Goal: Task Accomplishment & Management: Use online tool/utility

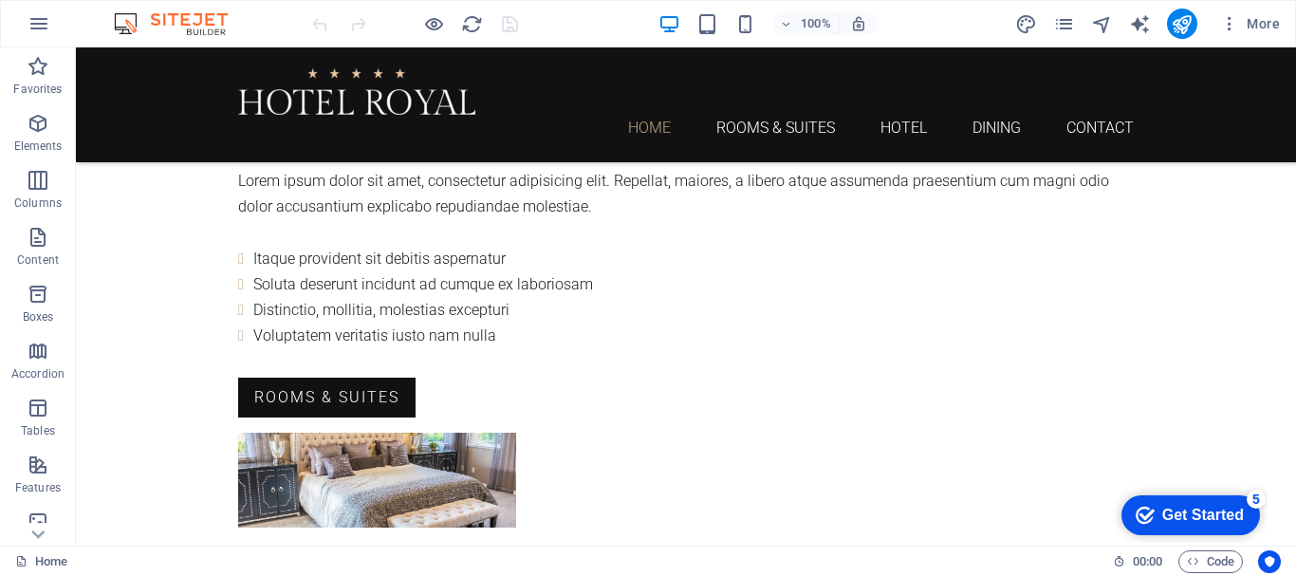
scroll to position [99, 0]
click at [1032, 20] on icon "design" at bounding box center [1026, 24] width 22 height 22
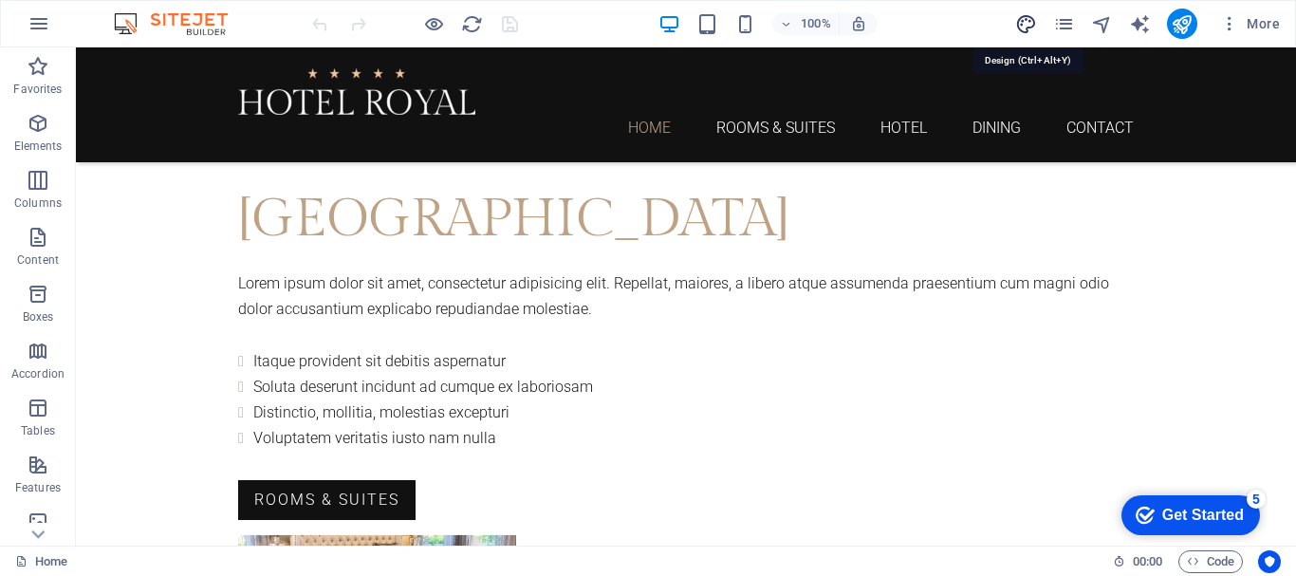
select select "rem"
select select "300"
select select "px"
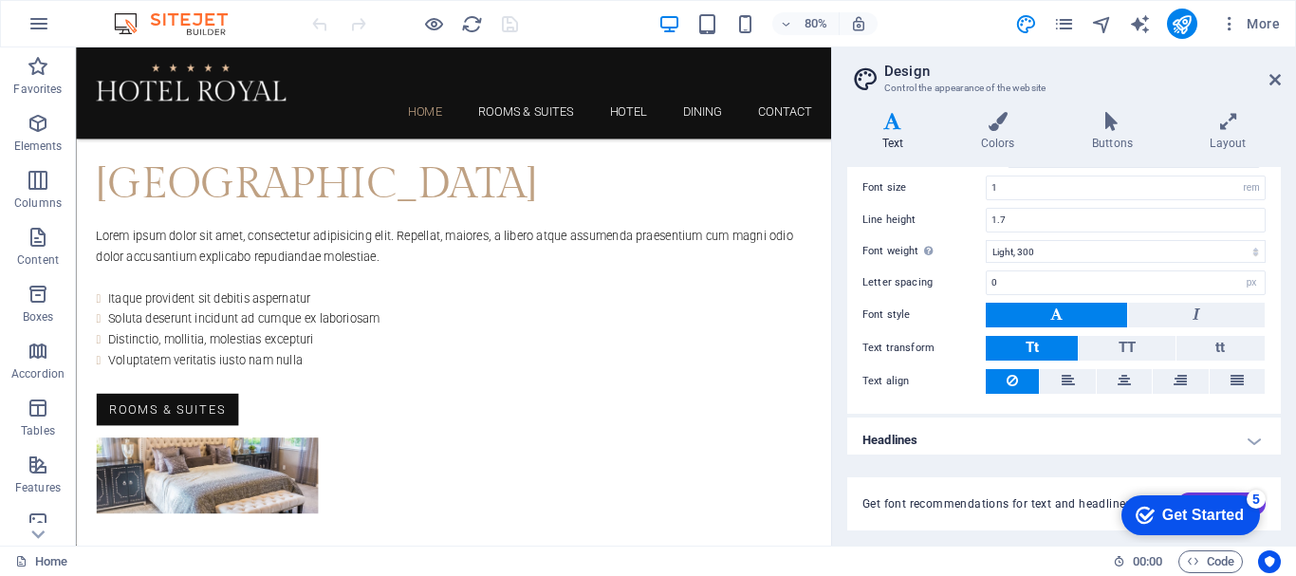
scroll to position [145, 0]
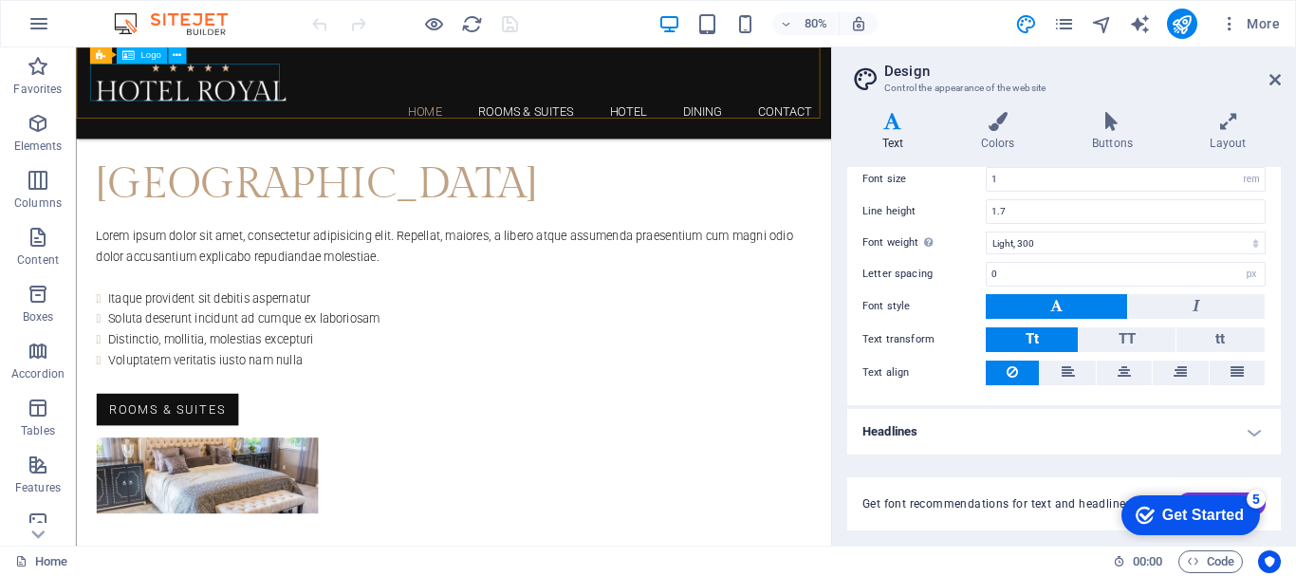
click at [155, 97] on div at bounding box center [549, 91] width 896 height 46
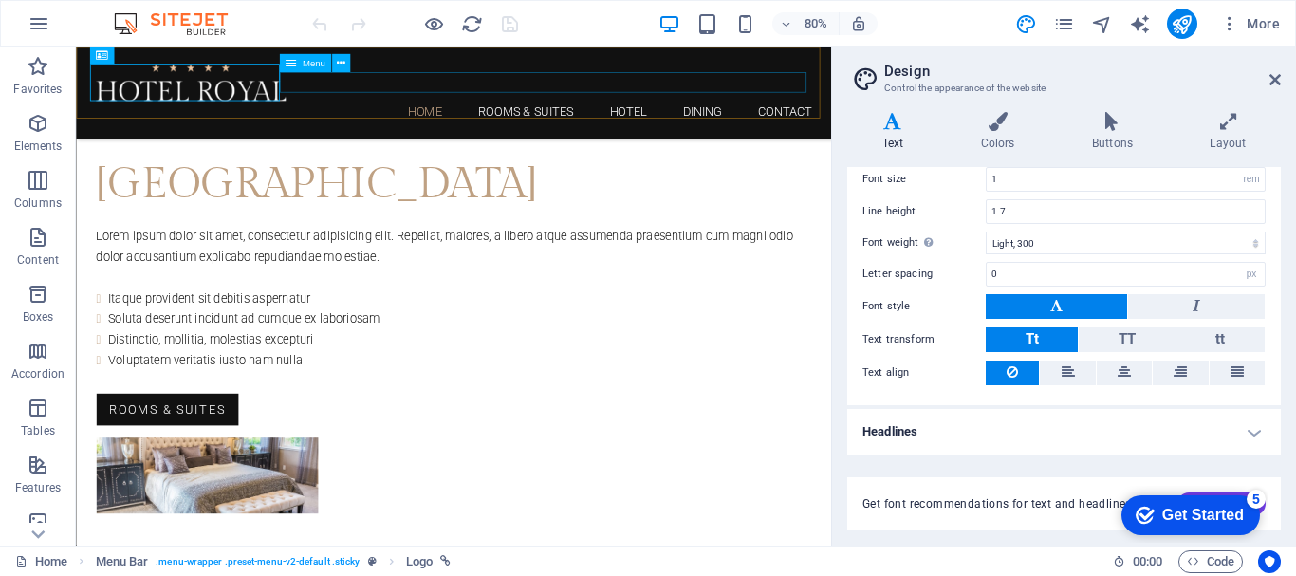
click at [631, 115] on nav "Home Rooms & Suites Hotel Dining Contact" at bounding box center [549, 128] width 896 height 26
click at [632, 115] on nav "Home Rooms & Suites Hotel Dining Contact" at bounding box center [549, 128] width 896 height 26
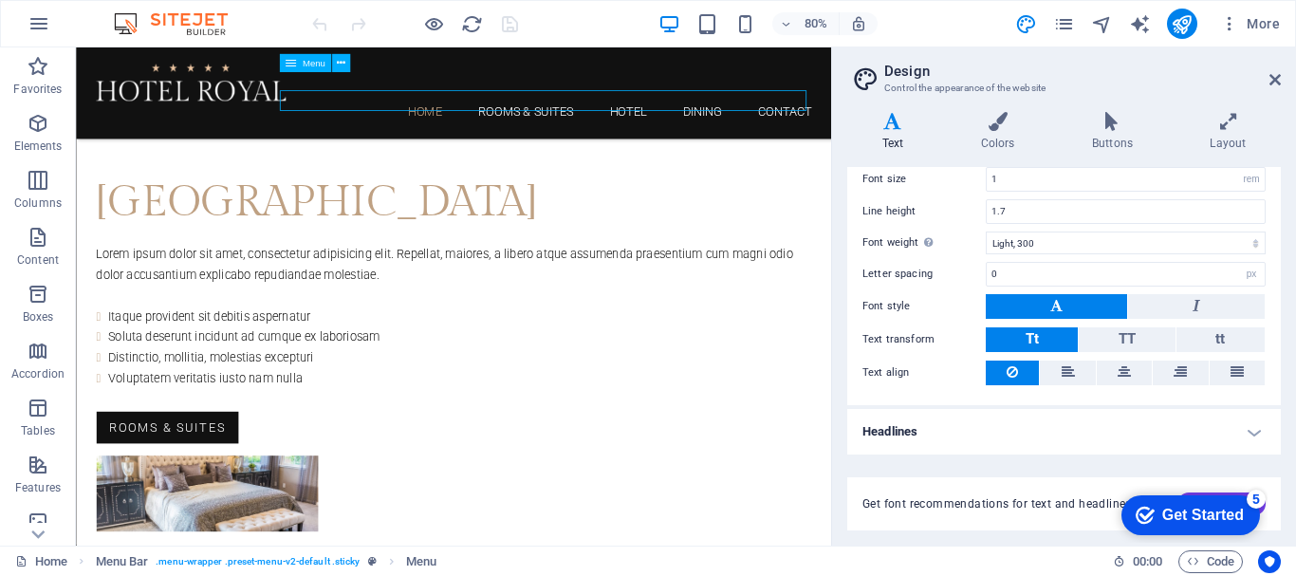
click at [632, 115] on nav "Home Rooms & Suites Hotel Dining Contact" at bounding box center [549, 128] width 896 height 26
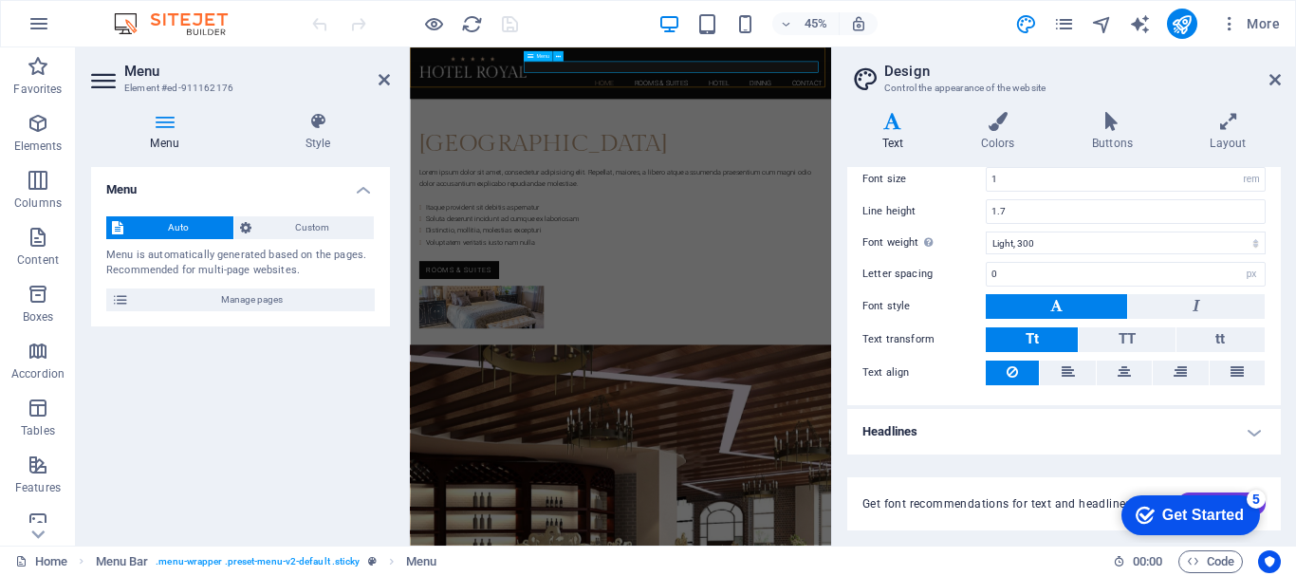
click at [901, 115] on nav "Home Rooms & Suites Hotel Dining Contact" at bounding box center [879, 128] width 896 height 26
click at [466, 100] on div at bounding box center [879, 91] width 896 height 46
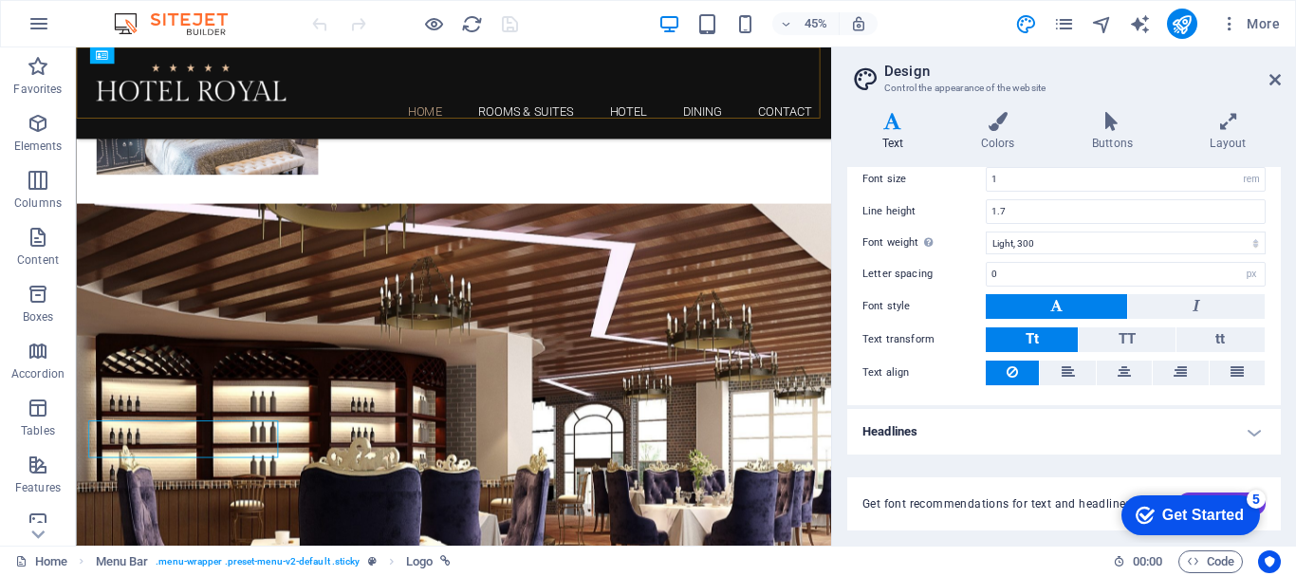
scroll to position [1021, 0]
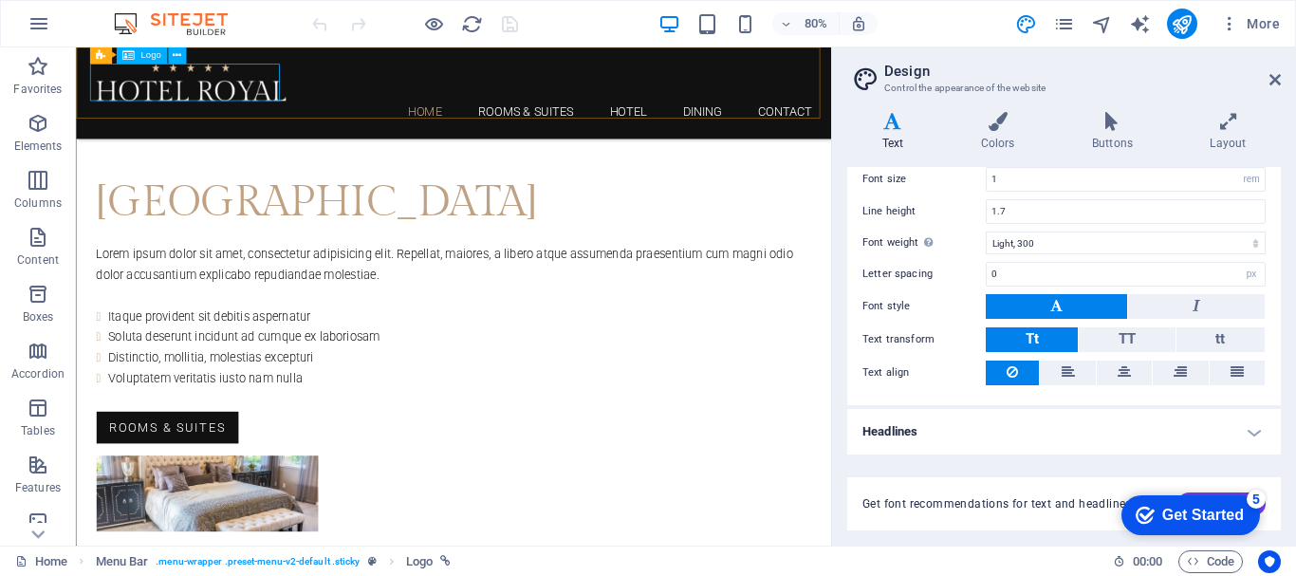
click at [180, 102] on div at bounding box center [549, 91] width 896 height 46
select select "px"
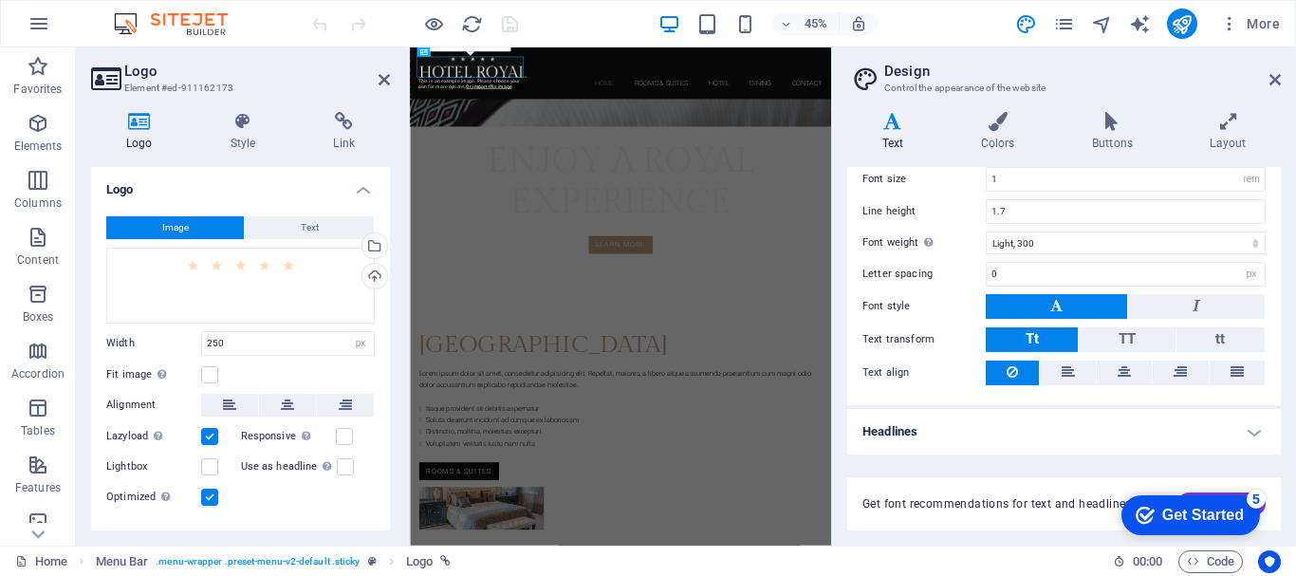
scroll to position [1467, 0]
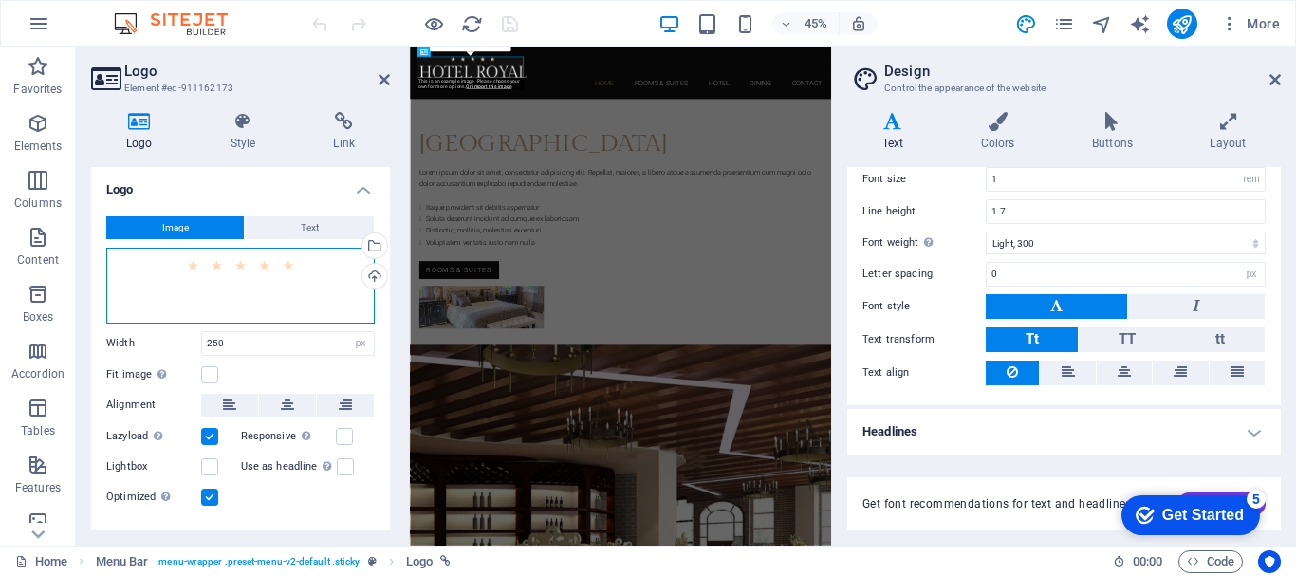
click at [229, 294] on div "Drag files here, click to choose files or select files from Files or our free s…" at bounding box center [240, 286] width 269 height 76
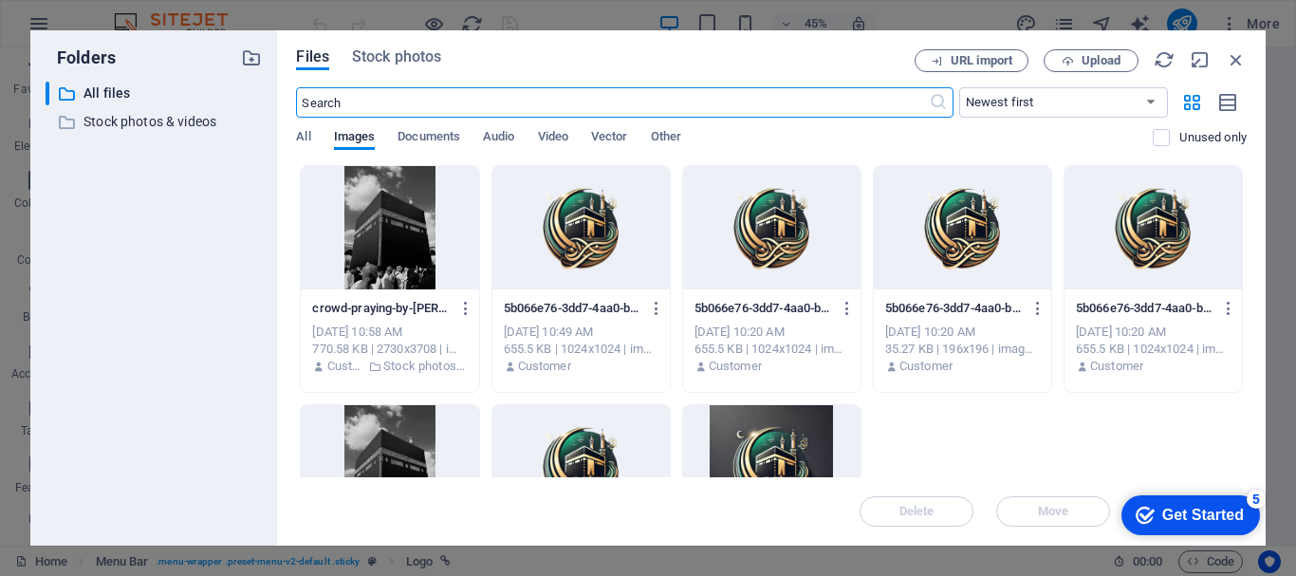
type input "1.5"
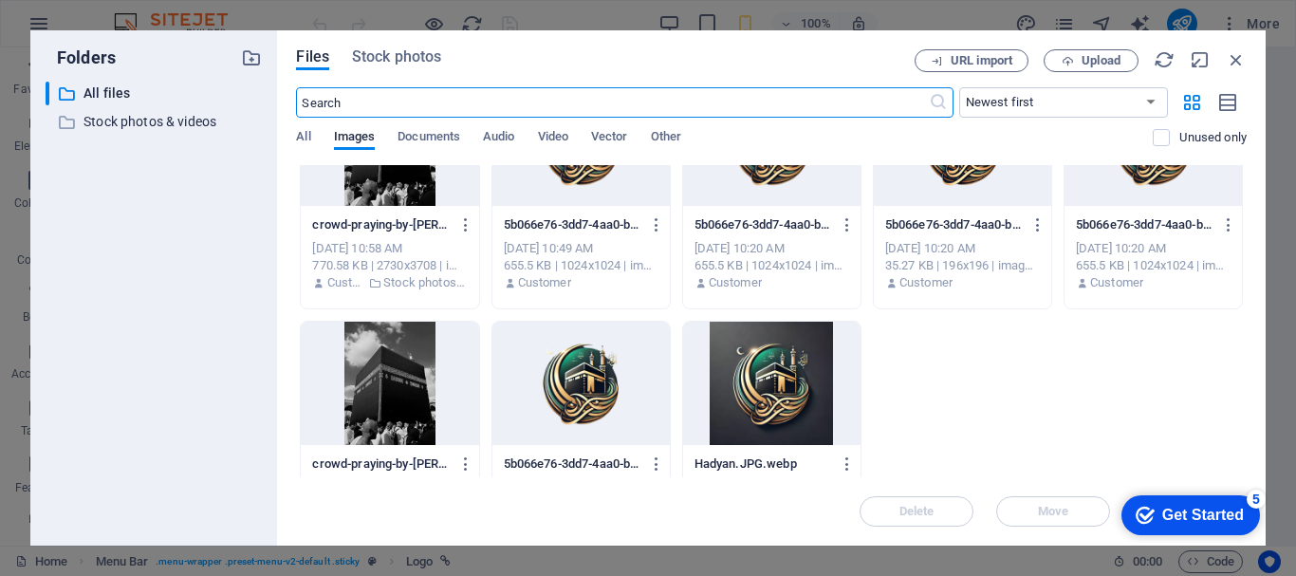
scroll to position [0, 0]
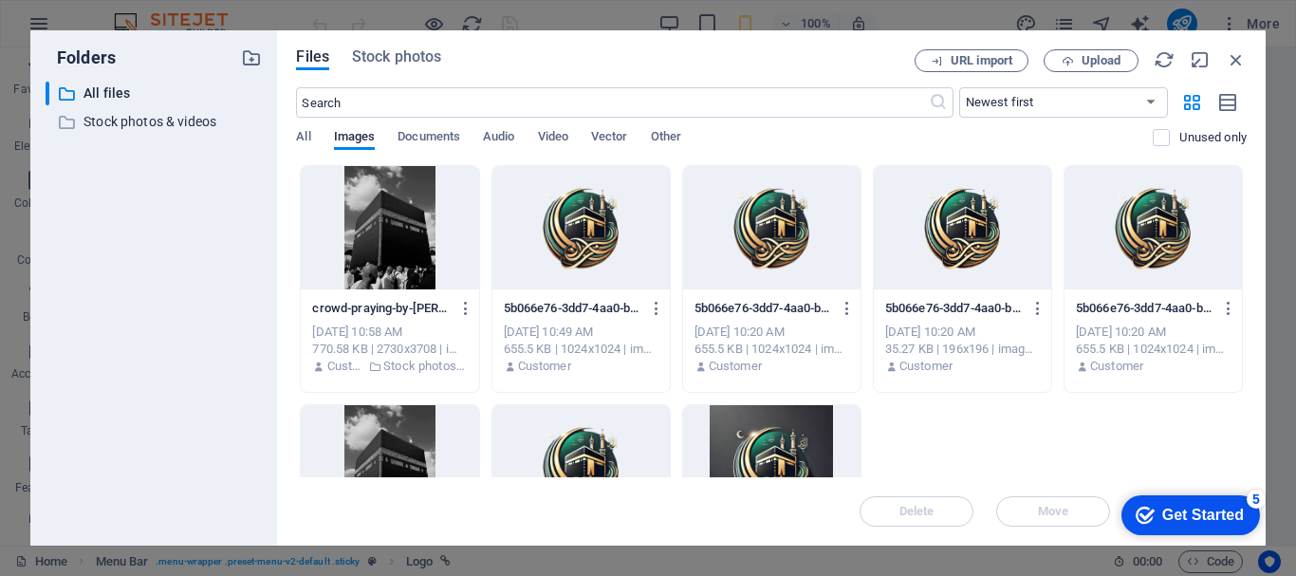
click at [565, 243] on div at bounding box center [581, 227] width 177 height 123
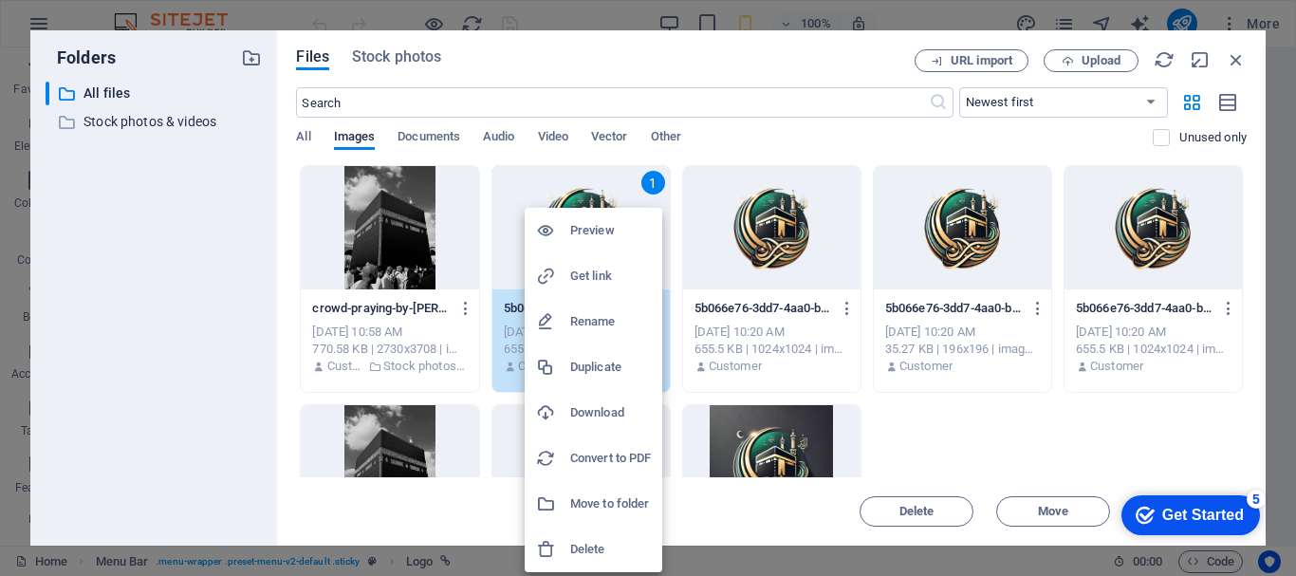
click at [589, 233] on h6 "Preview" at bounding box center [610, 230] width 81 height 23
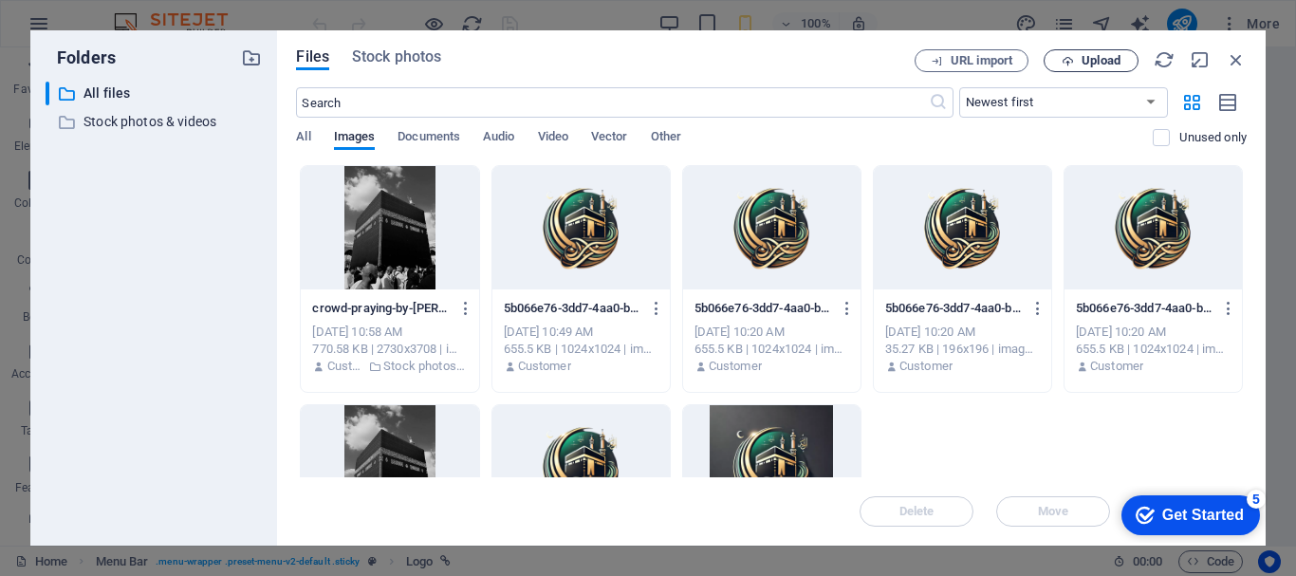
click at [1093, 57] on span "Upload" at bounding box center [1101, 60] width 39 height 11
click at [227, 230] on div "​ All files All files ​ Stock photos & videos Stock photos & videos" at bounding box center [154, 306] width 216 height 449
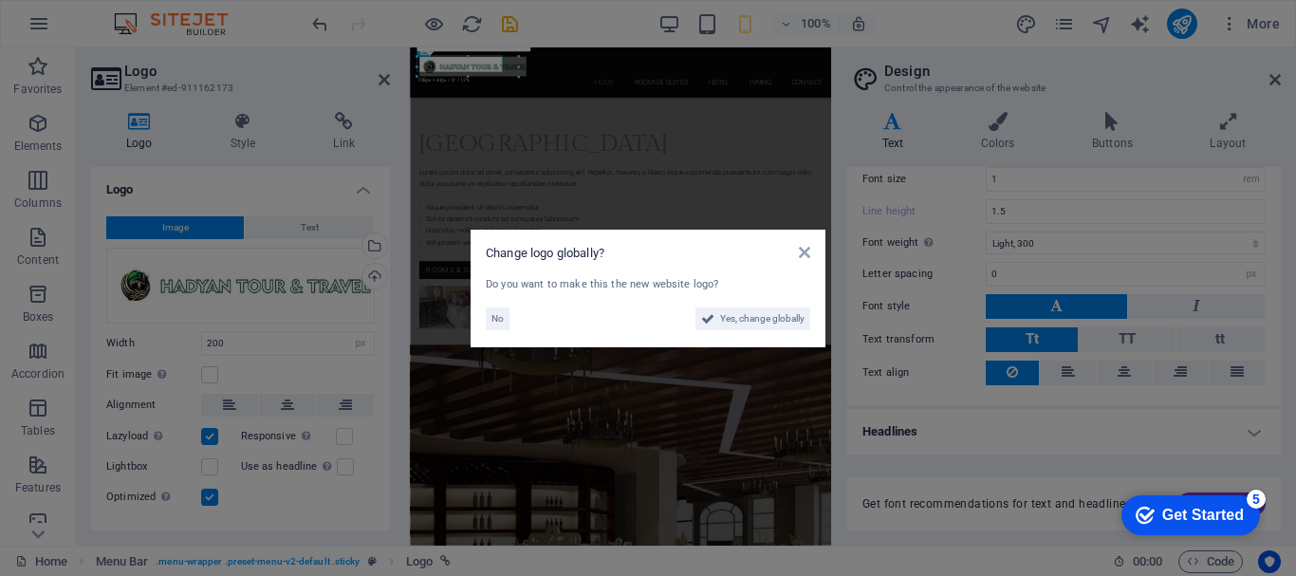
type input "250"
type input "1.7"
drag, startPoint x: 762, startPoint y: 320, endPoint x: 780, endPoint y: 603, distance: 283.4
click at [762, 320] on span "Yes, change globally" at bounding box center [762, 318] width 84 height 23
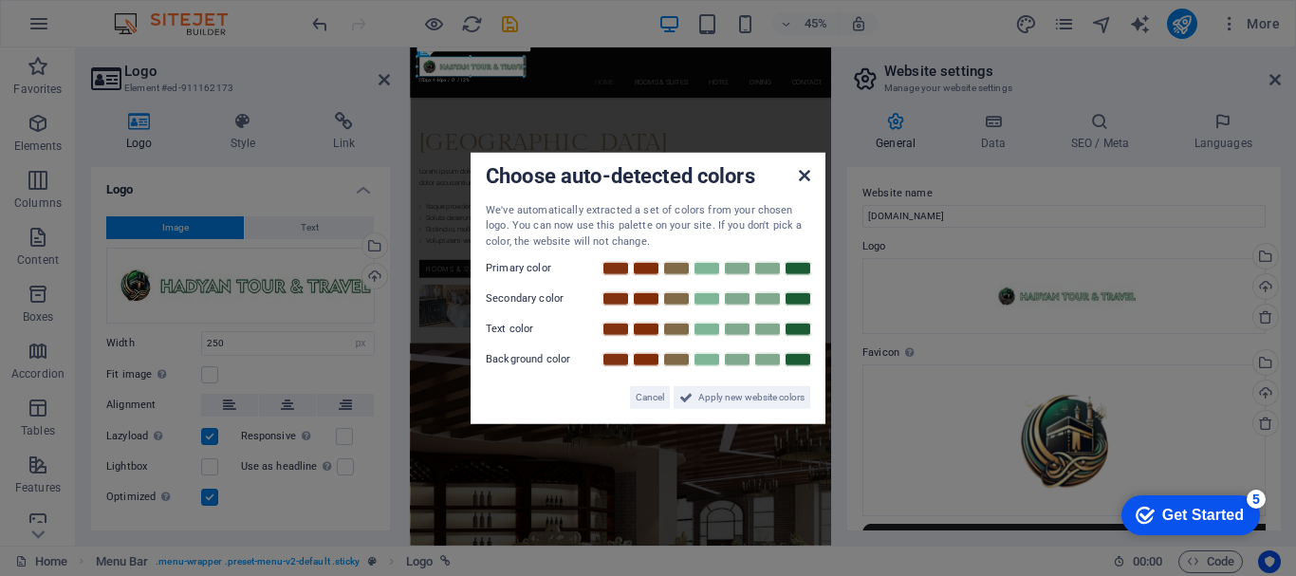
click at [799, 174] on icon at bounding box center [804, 174] width 11 height 15
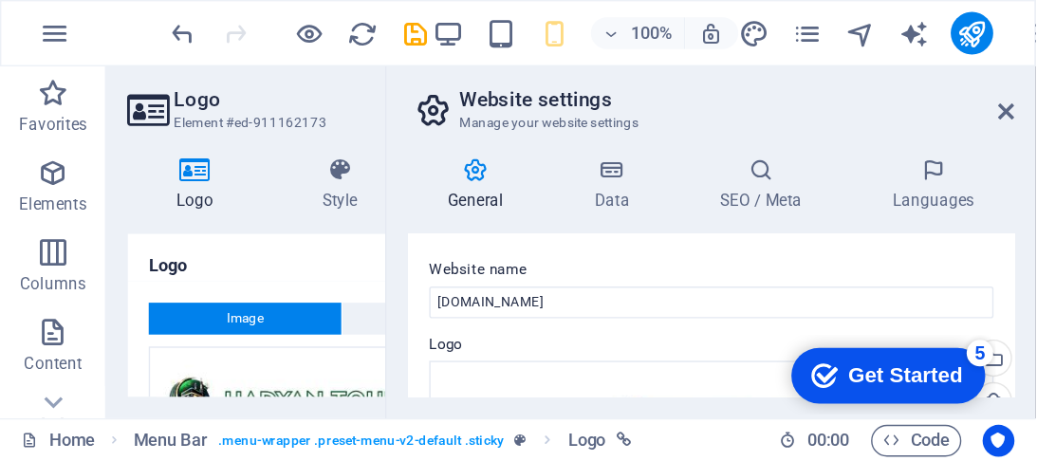
scroll to position [98, 0]
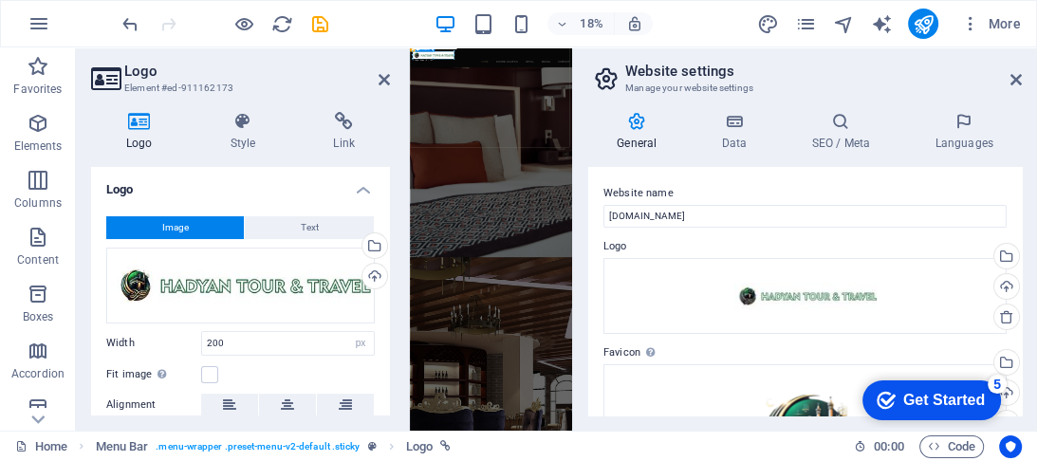
type input "250"
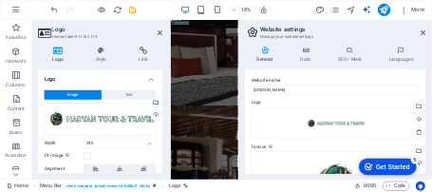
scroll to position [1519, 0]
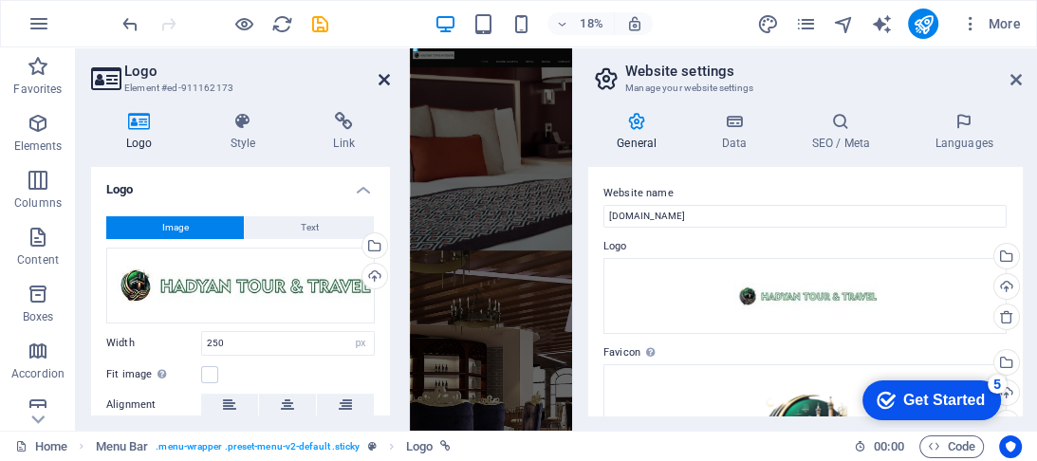
click at [381, 84] on icon at bounding box center [384, 79] width 11 height 15
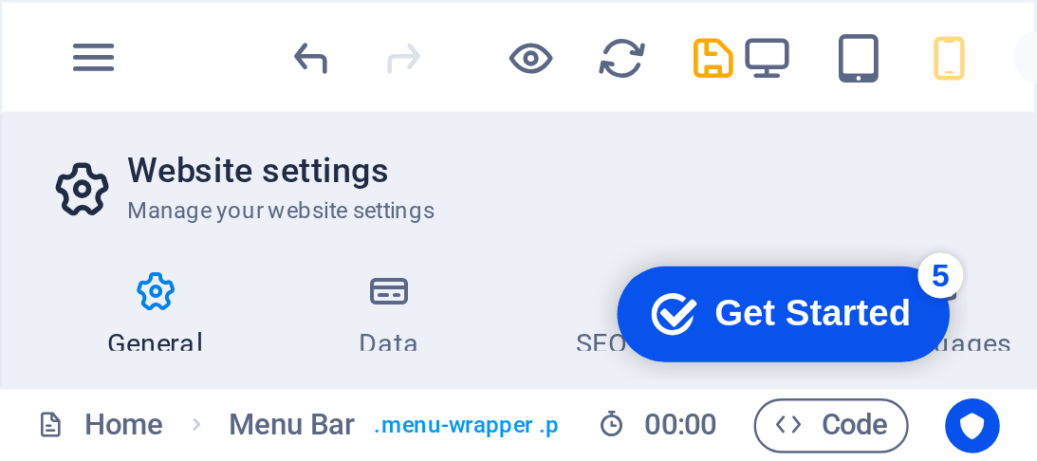
scroll to position [97, 0]
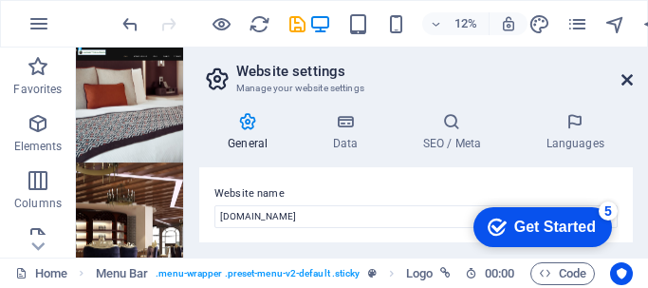
click at [632, 79] on icon at bounding box center [627, 79] width 11 height 15
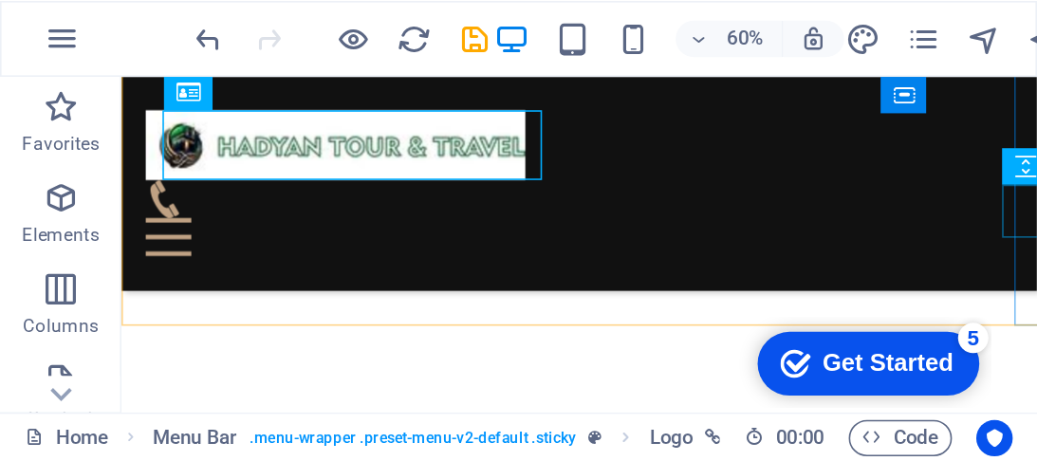
scroll to position [1496, 0]
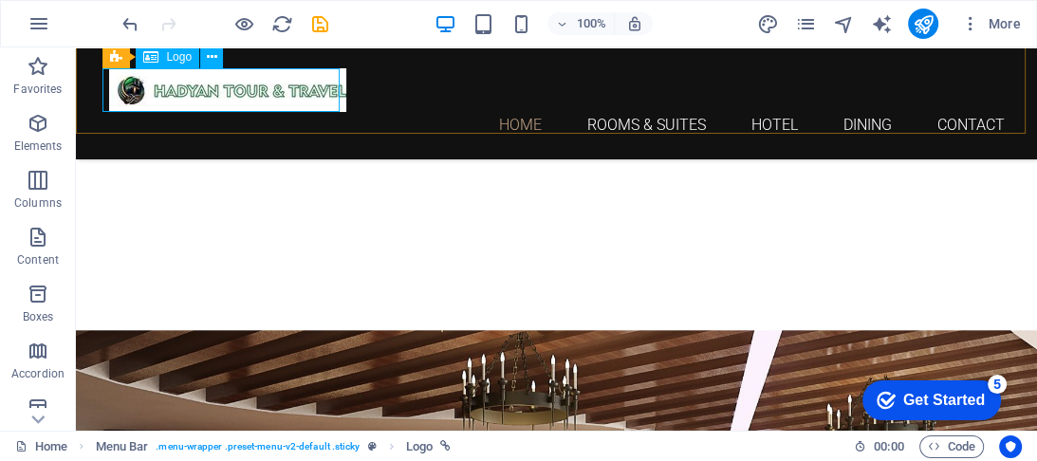
click at [285, 87] on div at bounding box center [557, 90] width 896 height 44
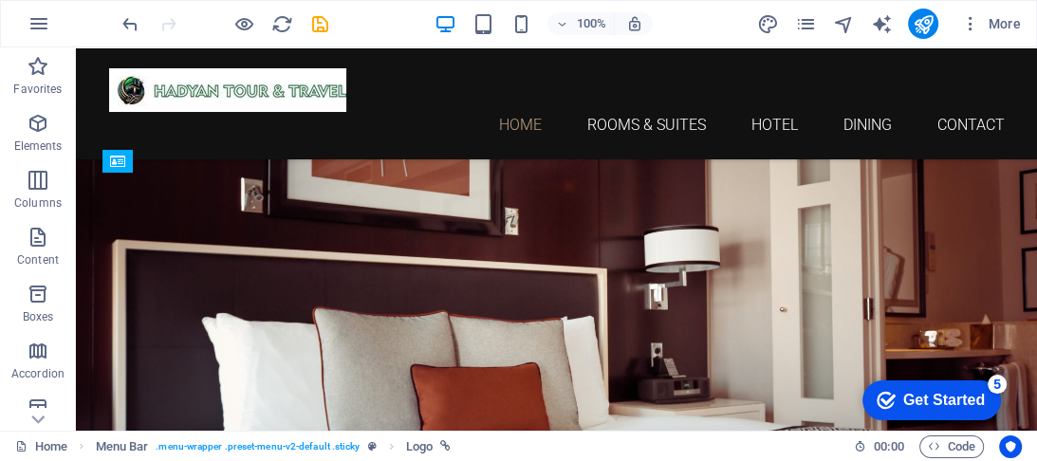
scroll to position [152, 0]
